Goal: Find specific page/section

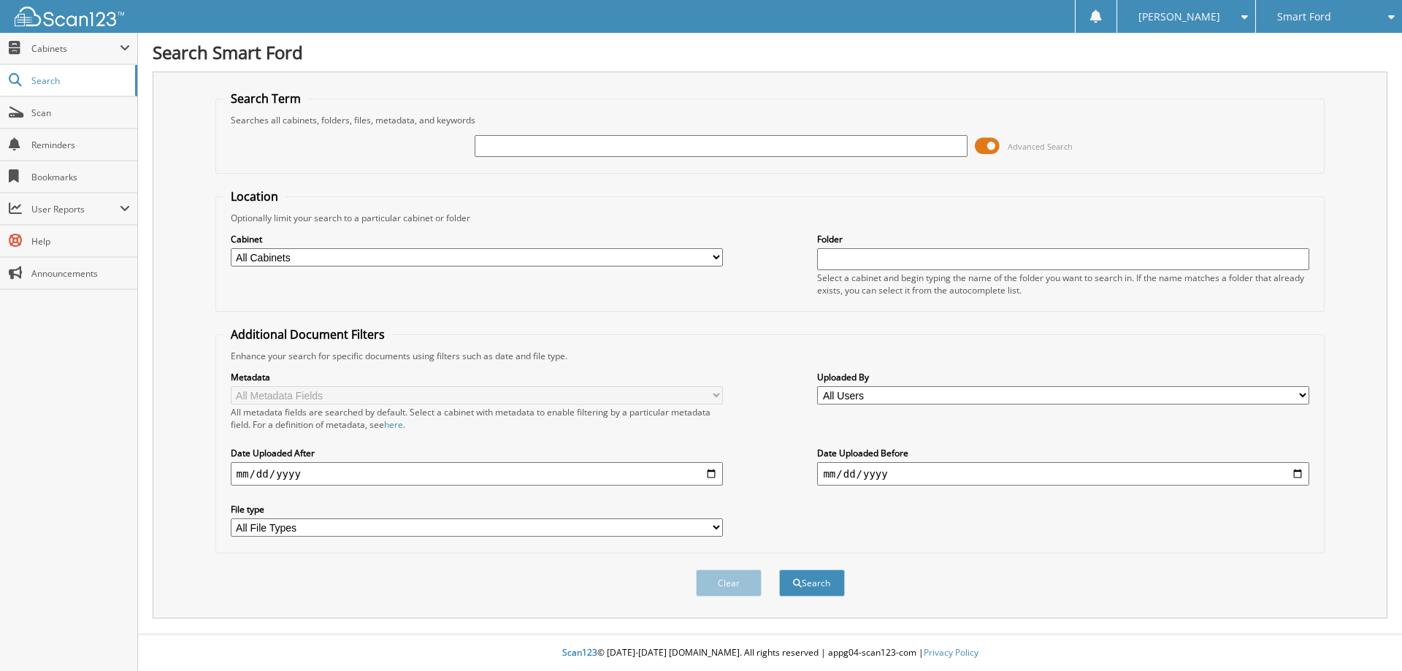
click at [990, 145] on span at bounding box center [987, 146] width 25 height 22
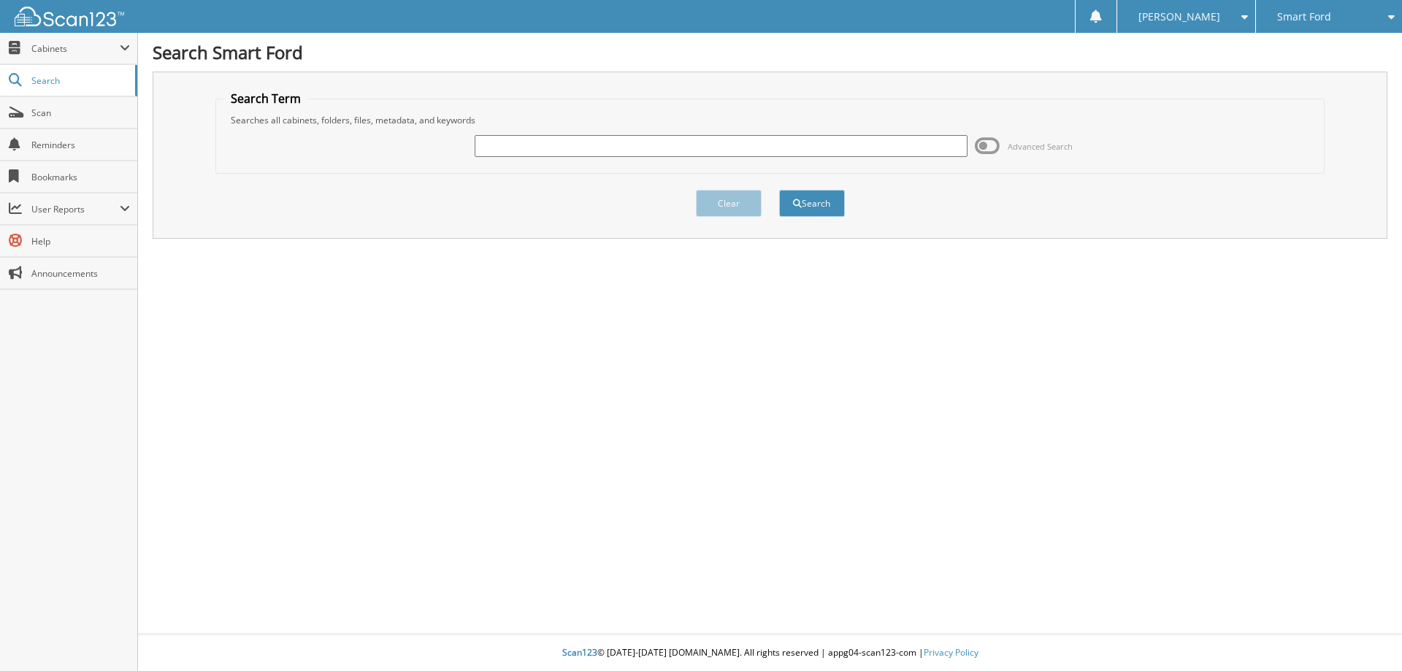
click at [516, 141] on input "text" at bounding box center [721, 146] width 492 height 22
type input "6023953"
click at [779, 190] on button "Search" at bounding box center [812, 203] width 66 height 27
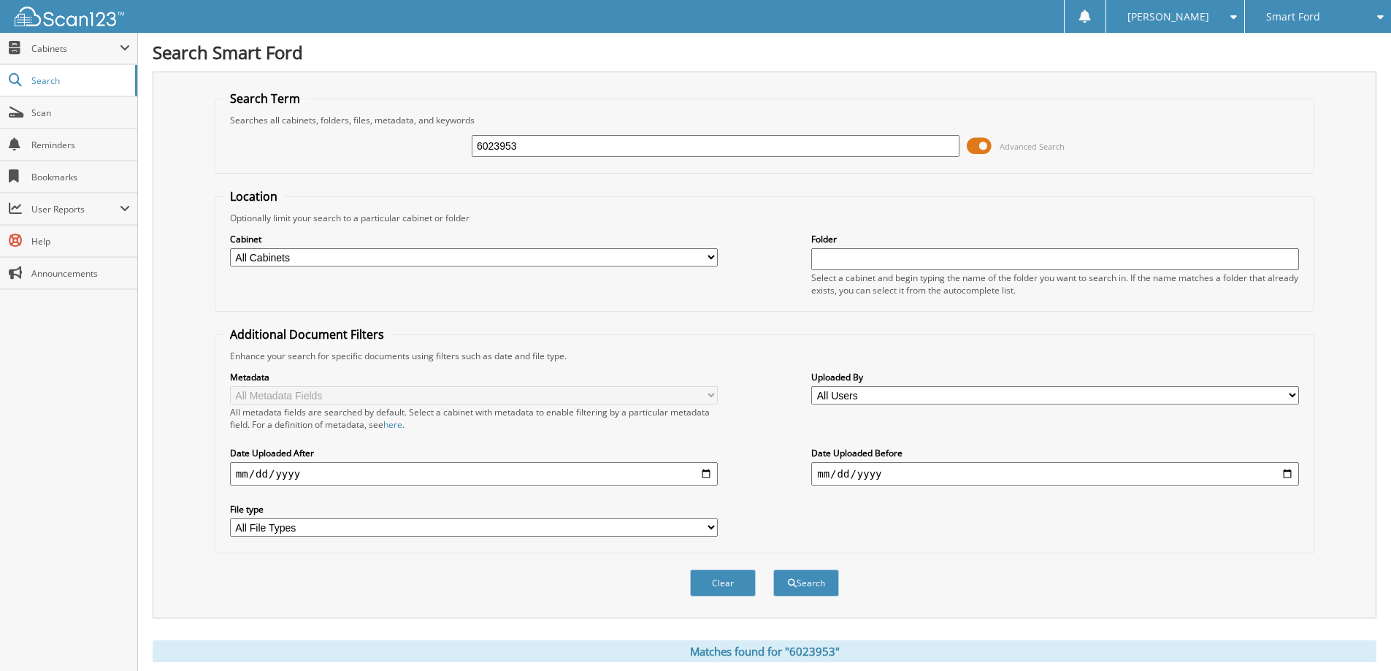
click at [978, 150] on span at bounding box center [979, 146] width 25 height 22
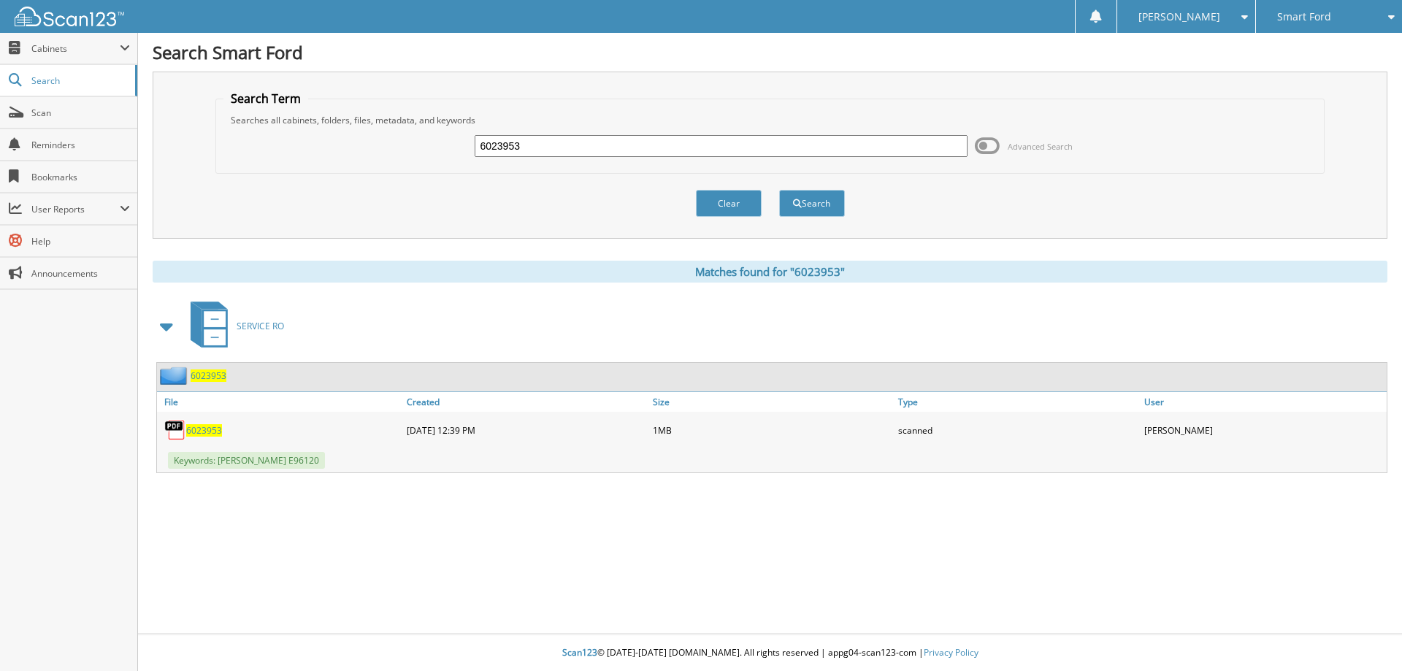
click at [206, 429] on span "6023953" at bounding box center [204, 430] width 36 height 12
click at [49, 248] on link "Help" at bounding box center [68, 241] width 137 height 31
